Goal: Navigation & Orientation: Find specific page/section

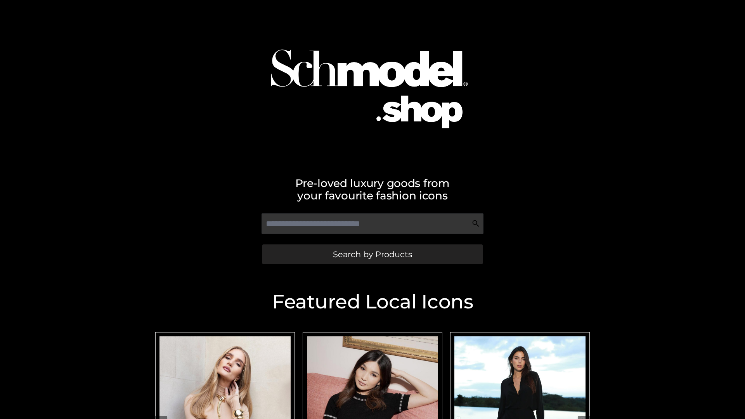
click at [372, 254] on span "Search by Products" at bounding box center [372, 254] width 79 height 8
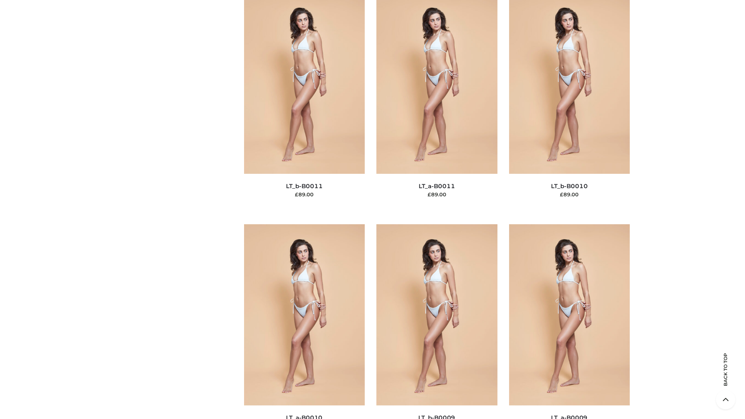
scroll to position [3487, 0]
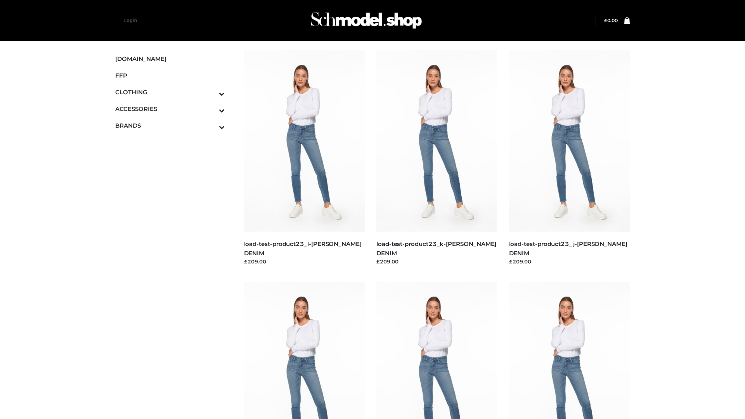
scroll to position [681, 0]
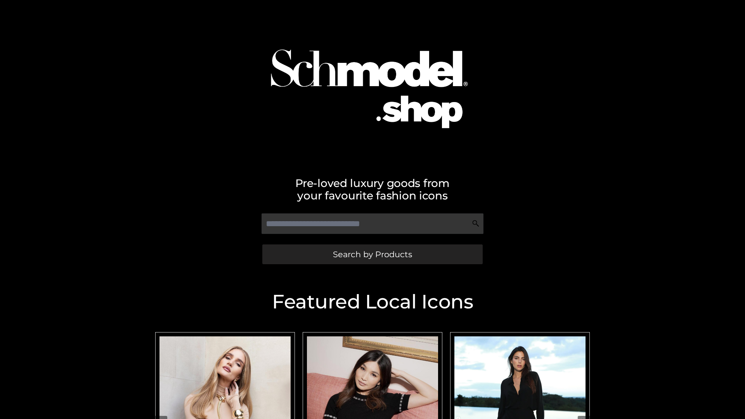
click at [372, 254] on span "Search by Products" at bounding box center [372, 254] width 79 height 8
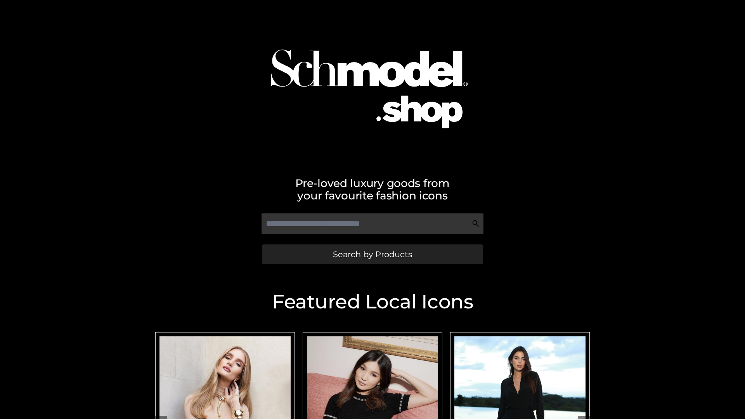
click at [372, 254] on span "Search by Products" at bounding box center [372, 254] width 79 height 8
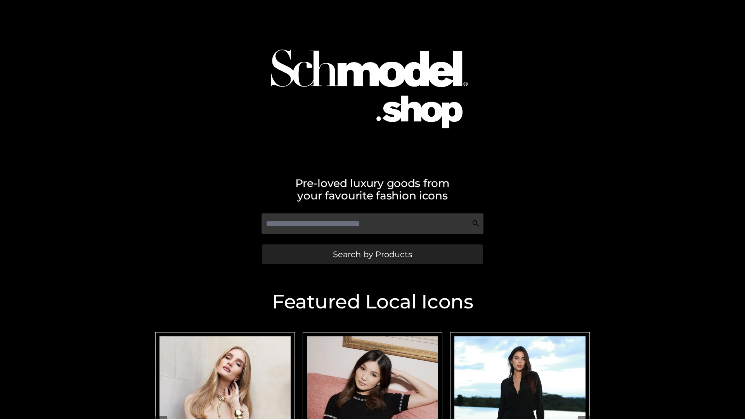
click at [372, 254] on span "Search by Products" at bounding box center [372, 254] width 79 height 8
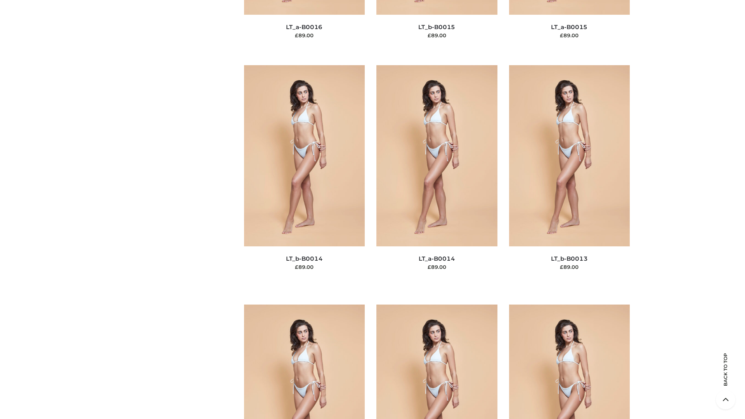
scroll to position [2761, 0]
